Goal: Use online tool/utility: Utilize a website feature to perform a specific function

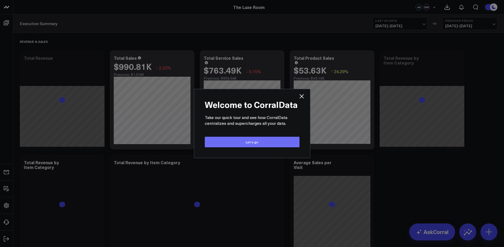
click at [259, 142] on button "Let’s go" at bounding box center [252, 142] width 95 height 11
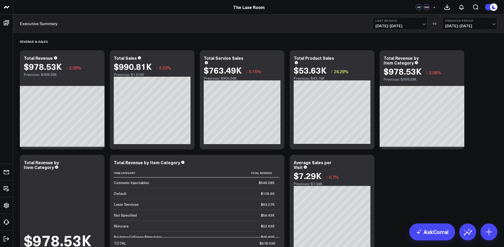
click at [399, 24] on span "[DATE] - [DATE]" at bounding box center [400, 26] width 49 height 4
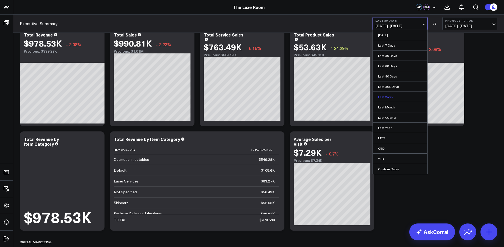
scroll to position [40, 0]
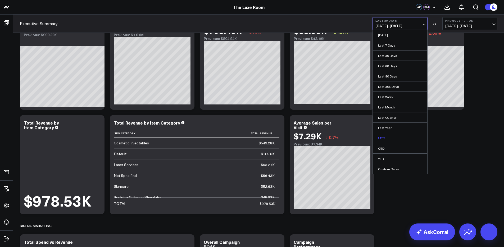
click at [388, 137] on link "MTD" at bounding box center [400, 138] width 55 height 10
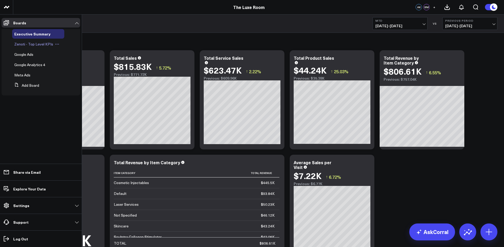
click at [27, 45] on span "Zenoti - Top Level KPIs" at bounding box center [33, 44] width 39 height 5
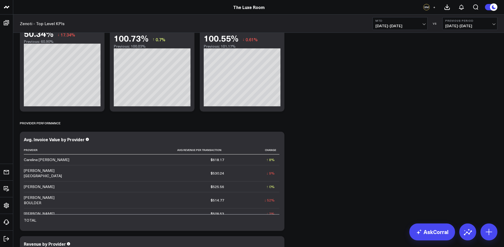
scroll to position [1492, 0]
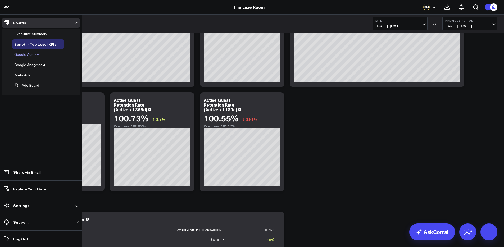
click at [26, 55] on span "Google Ads" at bounding box center [23, 54] width 19 height 5
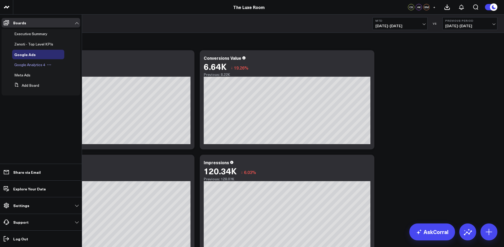
click at [29, 67] on span "Google Analytics 4" at bounding box center [29, 64] width 31 height 5
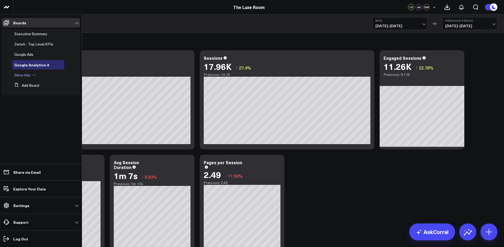
click at [25, 77] on span "Meta Ads" at bounding box center [22, 75] width 16 height 5
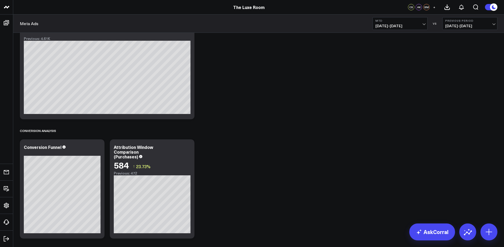
scroll to position [135, 0]
click at [423, 230] on link "AskCorral" at bounding box center [433, 232] width 46 height 17
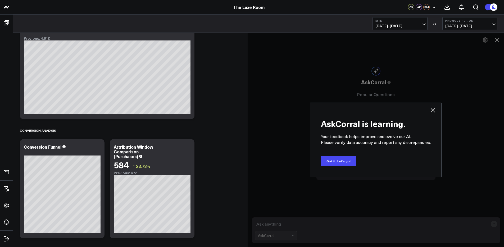
click at [432, 109] on icon at bounding box center [433, 110] width 6 height 6
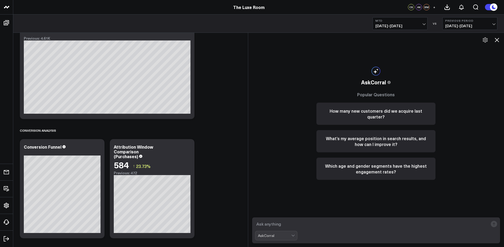
click at [498, 40] on icon at bounding box center [497, 40] width 6 height 6
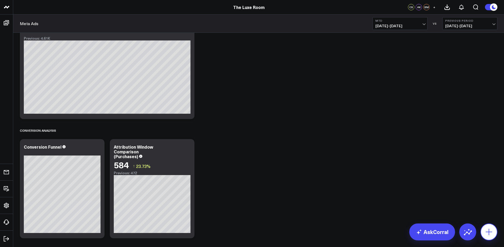
click at [496, 231] on button at bounding box center [489, 232] width 17 height 17
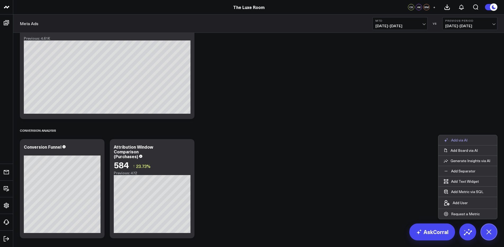
click at [462, 139] on p "Add via AI" at bounding box center [459, 140] width 16 height 5
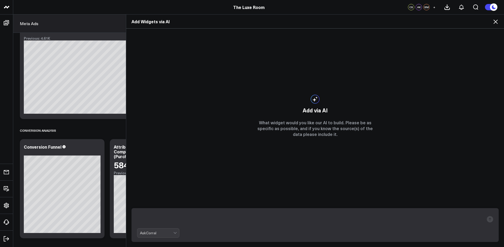
click at [302, 218] on textarea at bounding box center [310, 220] width 347 height 14
type textarea "Cost per acquisition / schedule"
click at [490, 219] on rect "submit" at bounding box center [490, 219] width 6 height 6
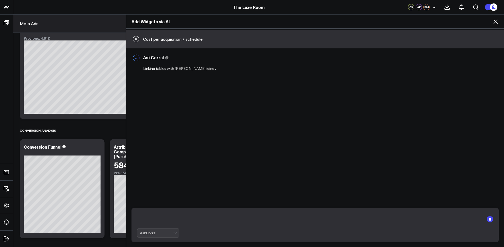
scroll to position [0, 0]
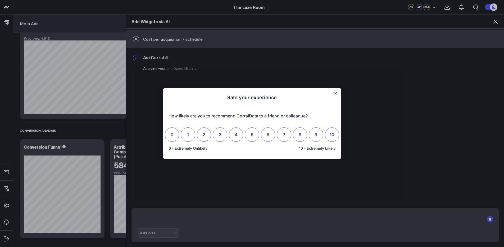
click at [335, 93] on icon "Close" at bounding box center [336, 93] width 3 height 3
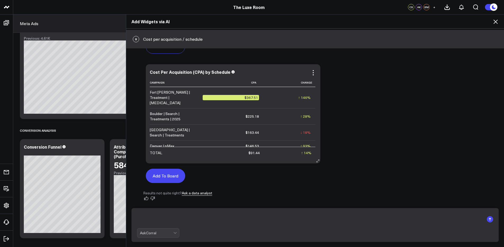
click at [185, 181] on button "Add To Board" at bounding box center [165, 176] width 39 height 14
click at [185, 176] on button "Add To Board" at bounding box center [165, 176] width 39 height 14
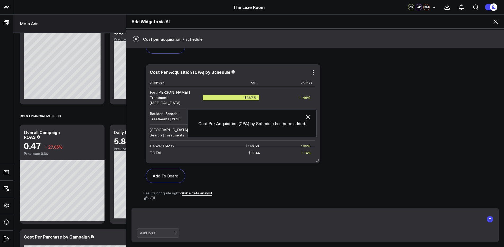
scroll to position [1042, 0]
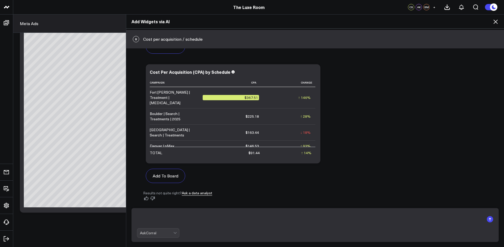
click at [494, 21] on icon at bounding box center [496, 22] width 6 height 6
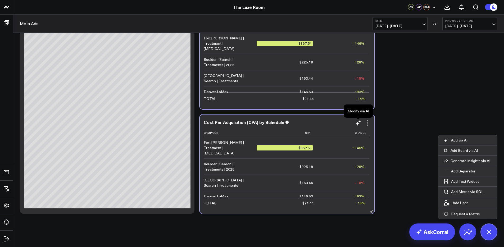
scroll to position [1041, 0]
click at [367, 124] on icon at bounding box center [367, 123] width 6 height 6
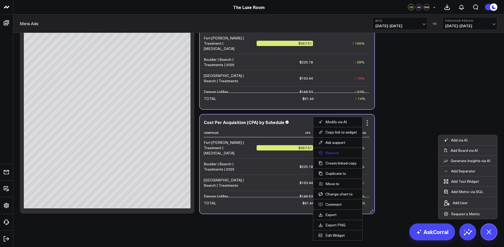
click at [336, 152] on button "Remove" at bounding box center [338, 153] width 38 height 5
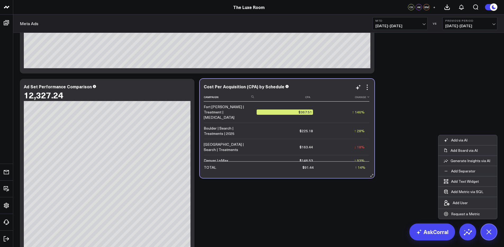
scroll to position [970, 0]
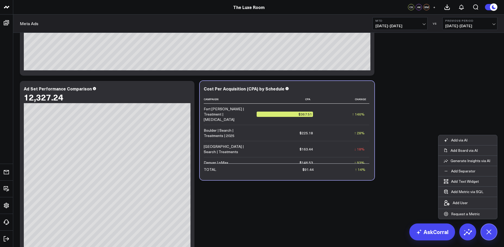
drag, startPoint x: 367, startPoint y: 90, endPoint x: 360, endPoint y: 80, distance: 12.4
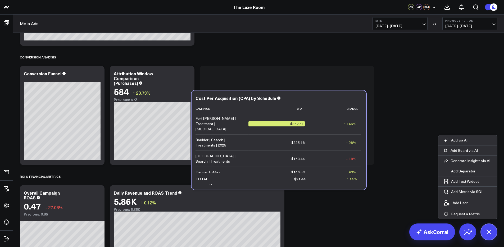
scroll to position [0, 0]
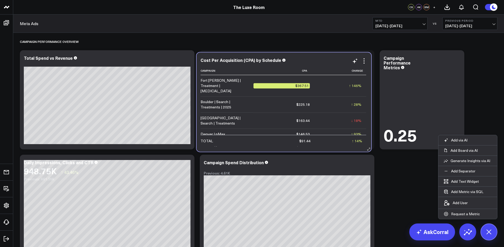
drag, startPoint x: 323, startPoint y: 88, endPoint x: 320, endPoint y: 59, distance: 28.8
click at [320, 59] on div "Cost Per Acquisition (CPA) by Schedule" at bounding box center [284, 60] width 167 height 5
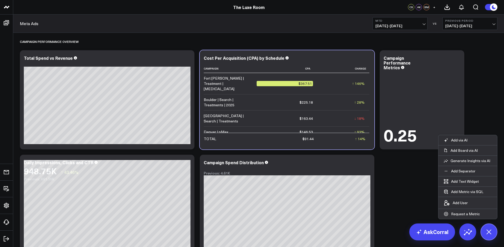
click at [366, 60] on icon at bounding box center [367, 59] width 6 height 6
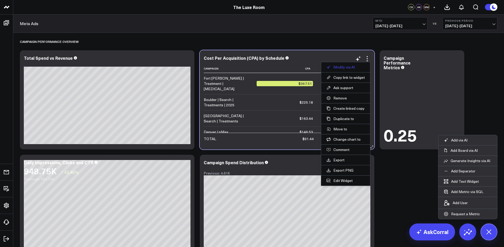
click at [354, 68] on button "Modify via AI" at bounding box center [346, 67] width 38 height 5
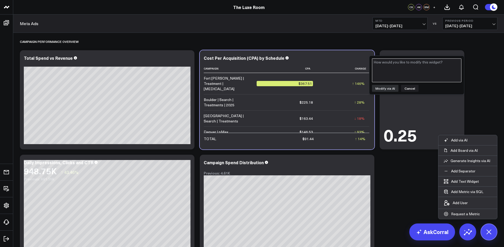
click at [392, 73] on textarea at bounding box center [416, 71] width 89 height 24
type textarea "add total conversions also"
